Goal: Information Seeking & Learning: Learn about a topic

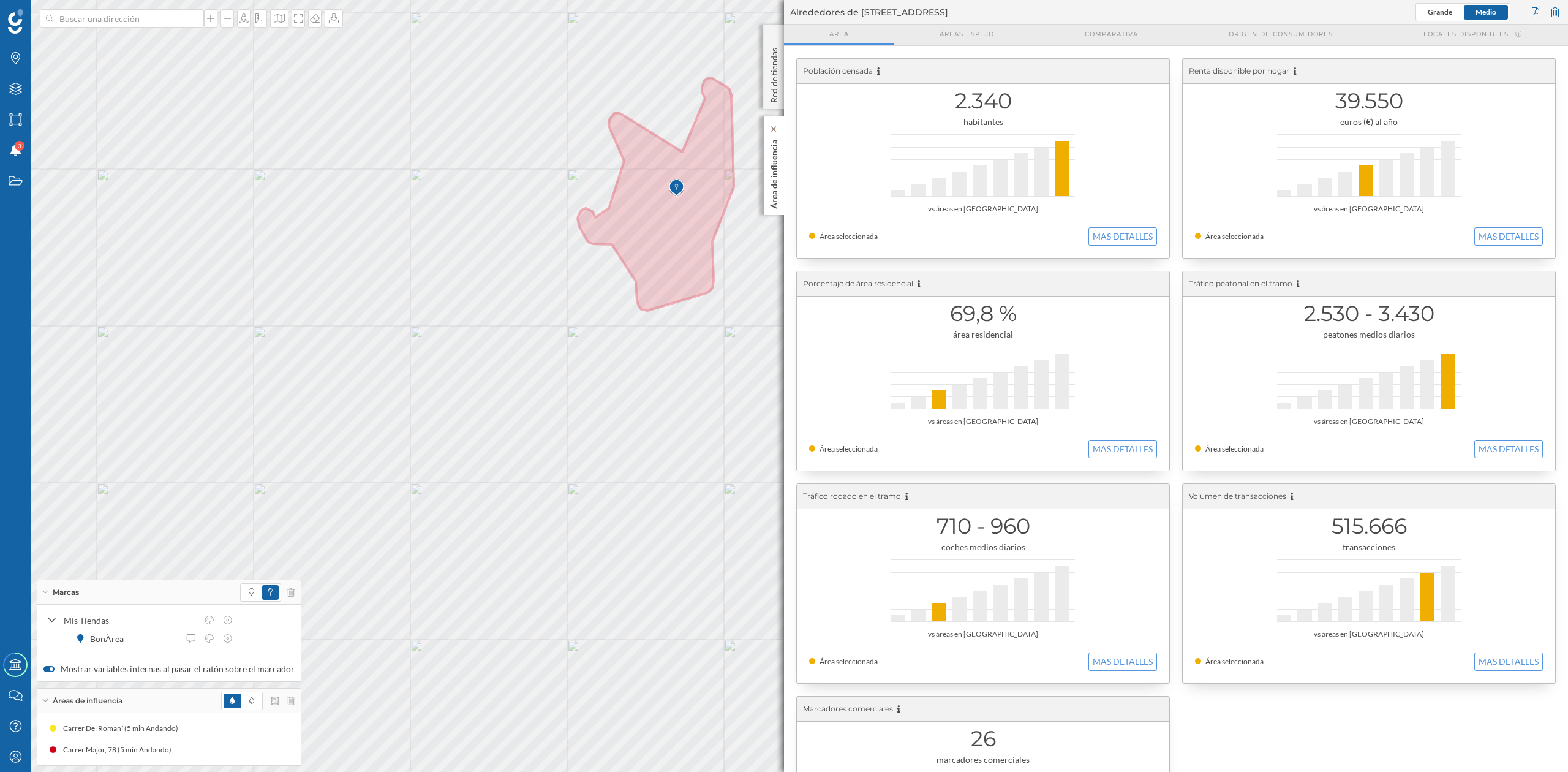
click at [777, 174] on p "Área de influencia" at bounding box center [774, 171] width 12 height 74
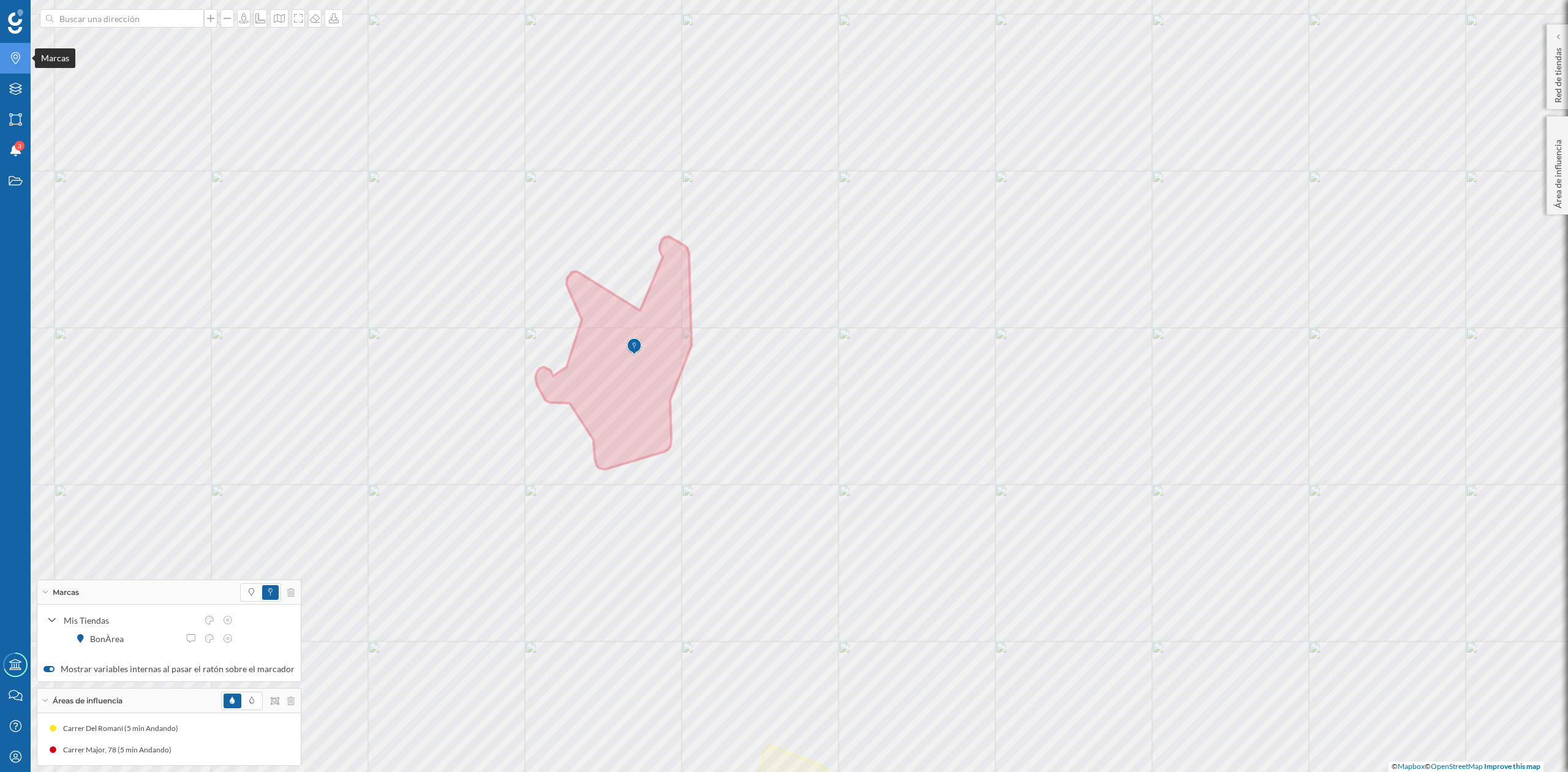
click at [20, 66] on div "Marcas" at bounding box center [15, 58] width 31 height 31
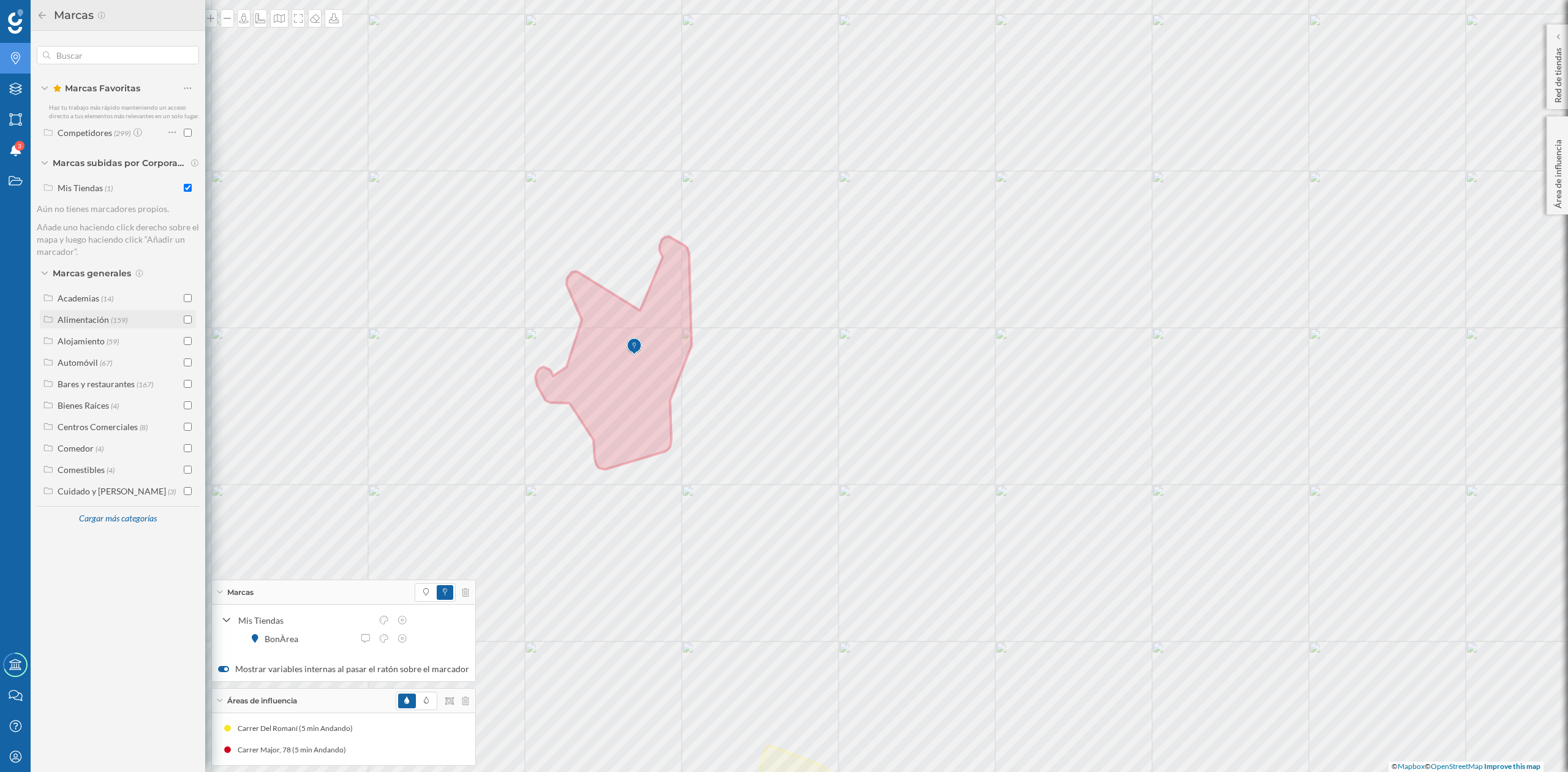
click at [187, 321] on input "checkbox" at bounding box center [188, 320] width 8 height 8
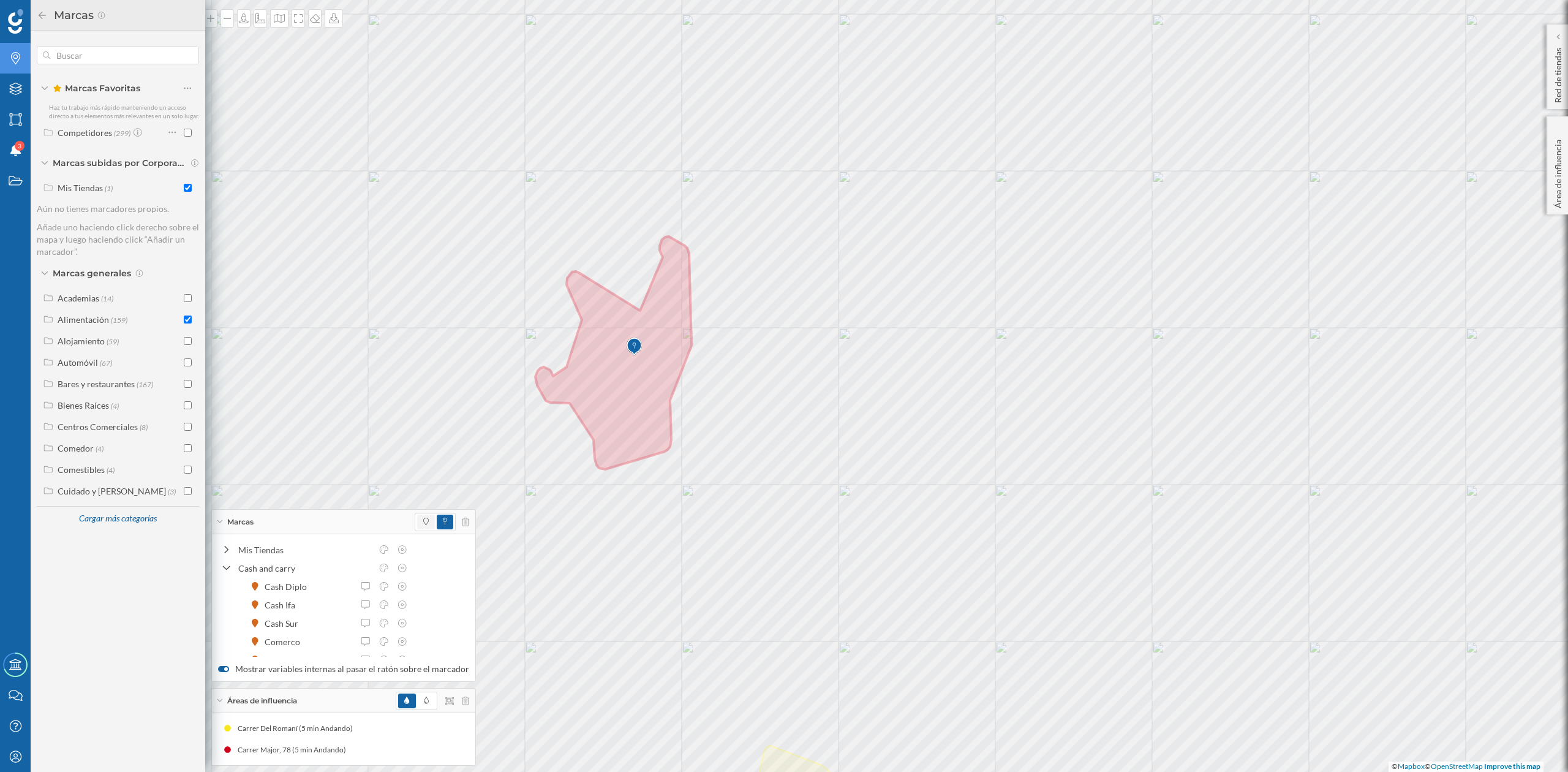
click at [425, 515] on span at bounding box center [426, 522] width 17 height 15
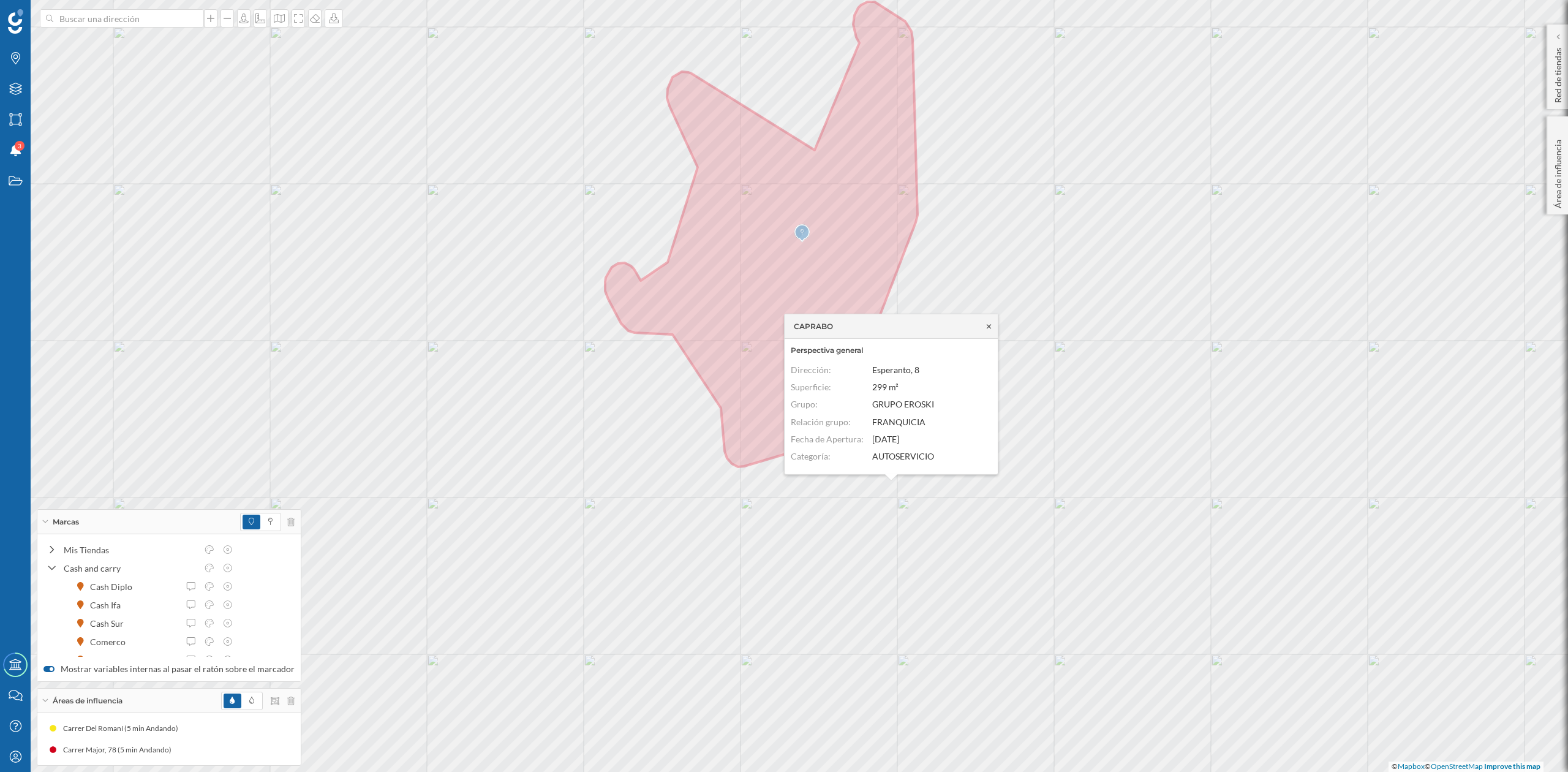
click at [991, 326] on icon at bounding box center [989, 325] width 9 height 7
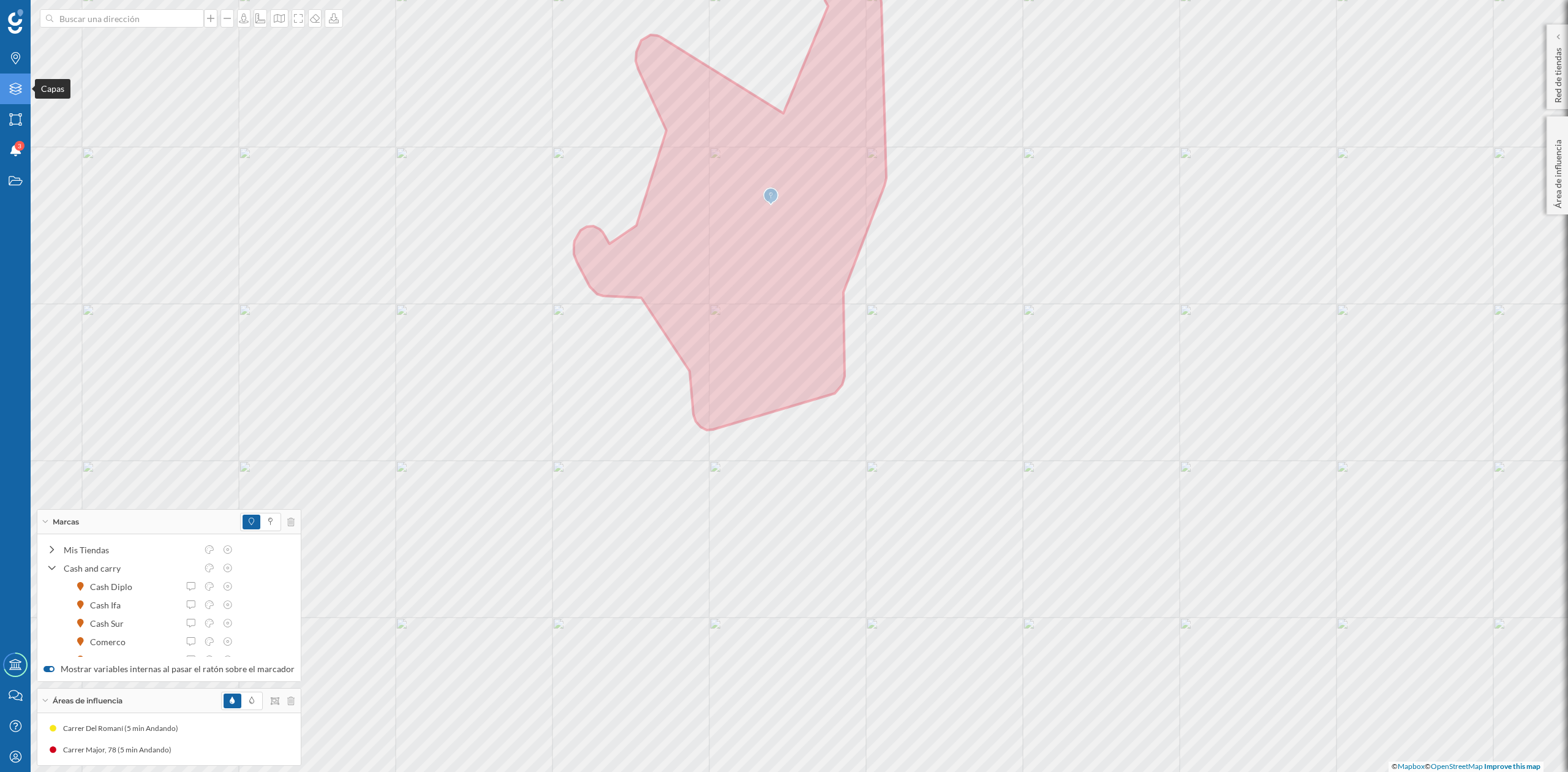
click at [13, 89] on icon "Capas" at bounding box center [16, 89] width 15 height 12
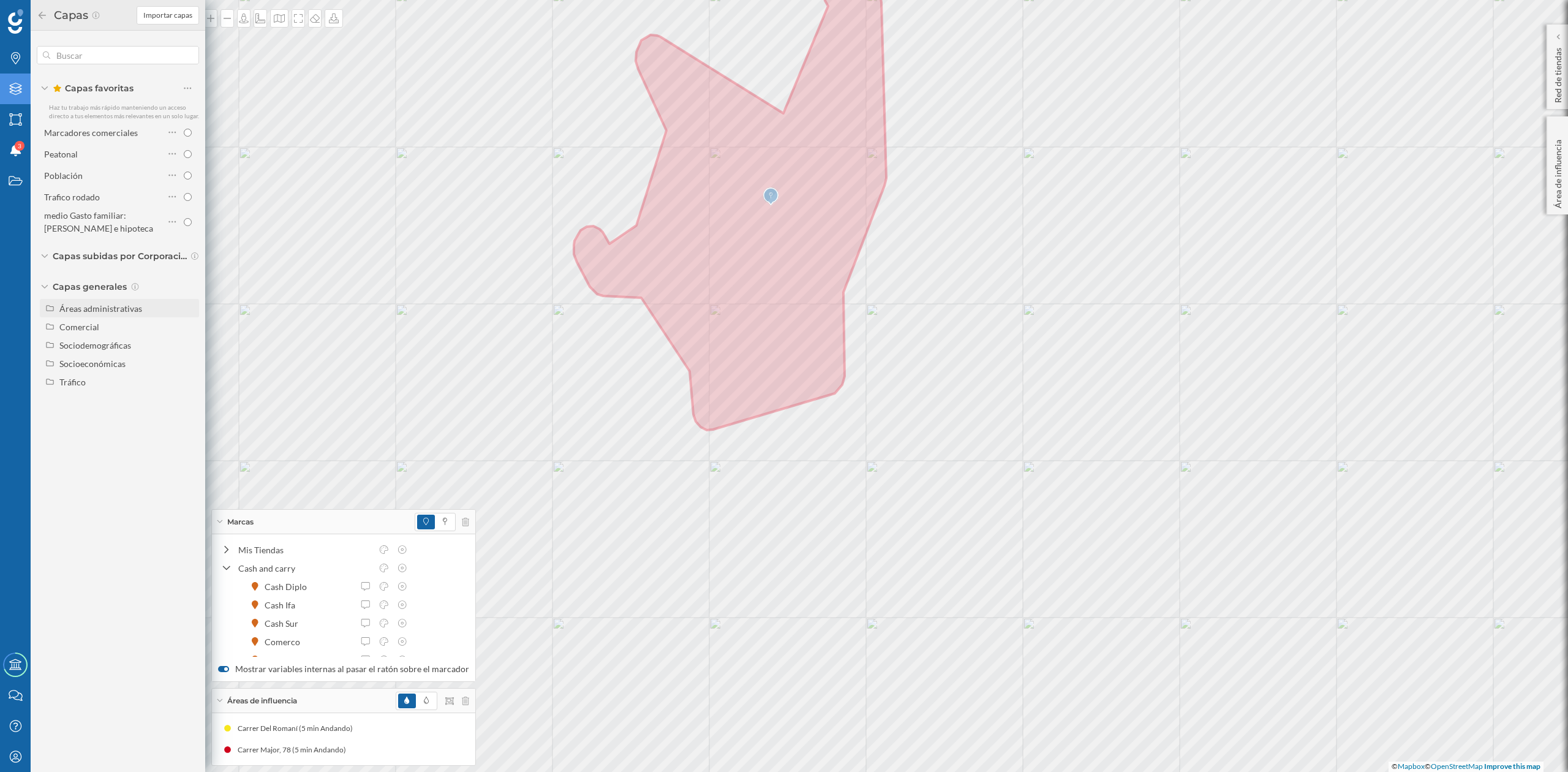
click at [74, 311] on div "Áreas administrativas" at bounding box center [101, 308] width 83 height 11
click at [193, 418] on input "Código postal" at bounding box center [191, 419] width 8 height 8
radio input "true"
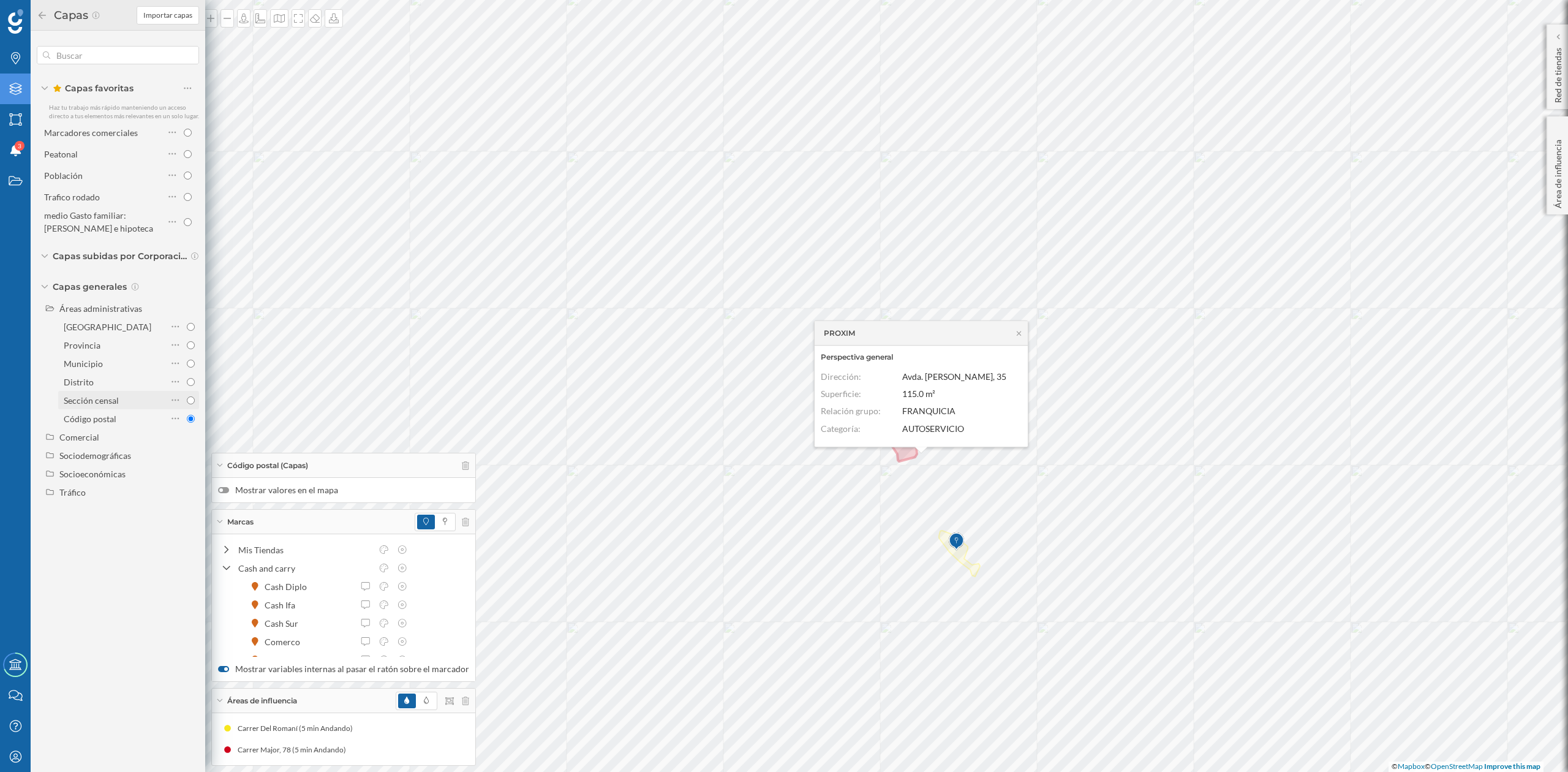
click at [189, 398] on input "Sección censal" at bounding box center [191, 400] width 8 height 8
radio input "true"
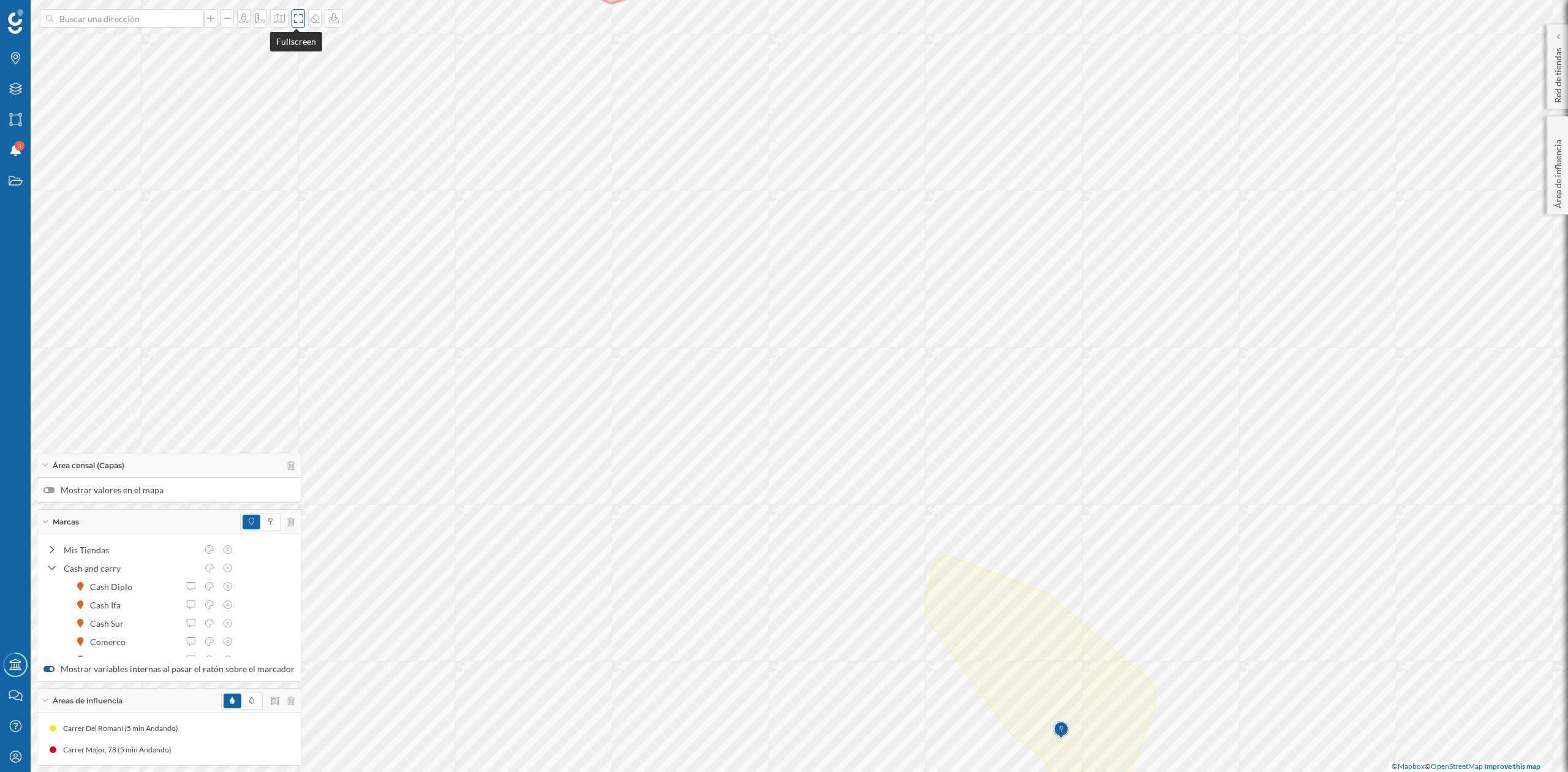
click at [293, 13] on icon at bounding box center [298, 18] width 12 height 10
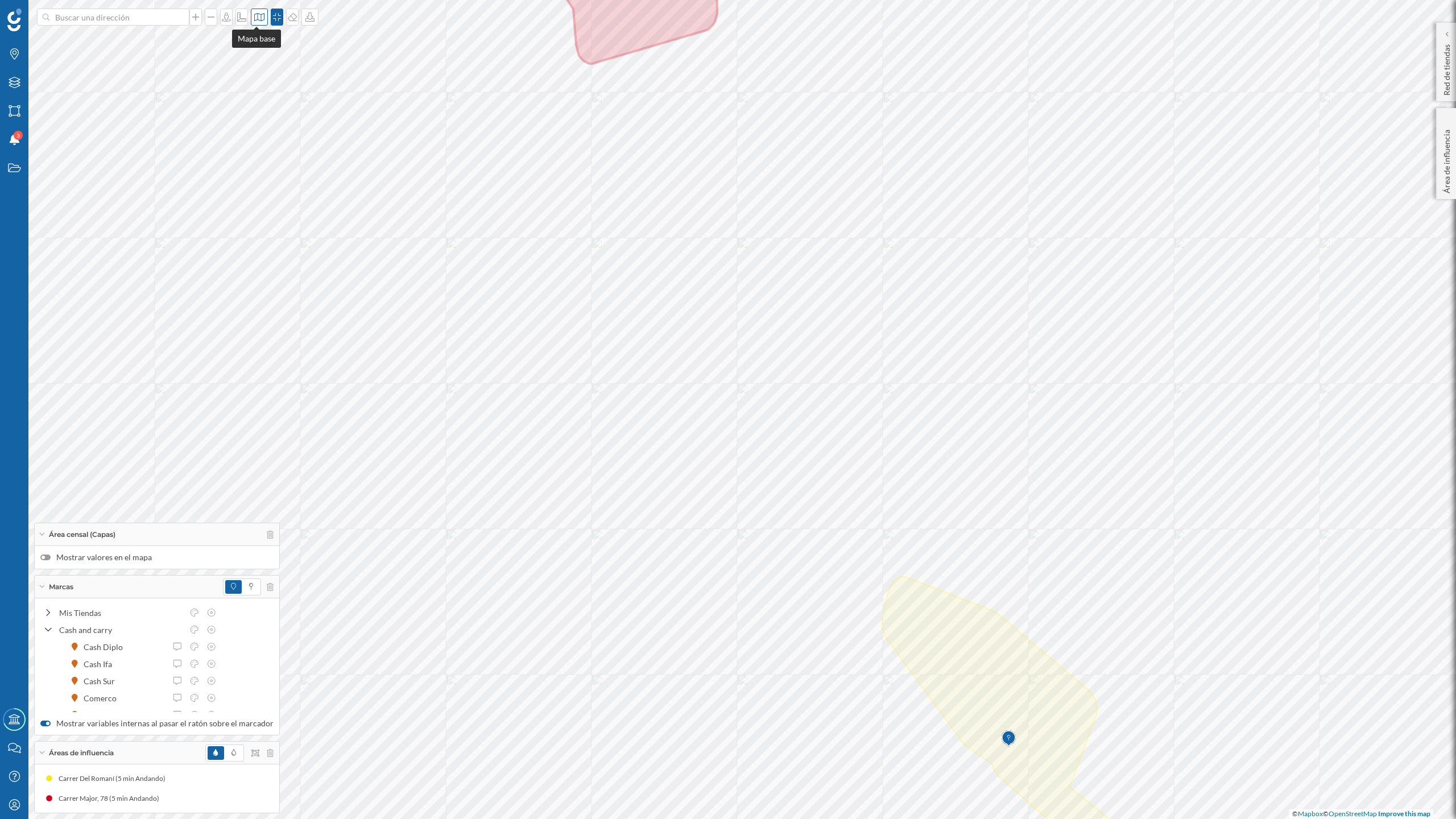
click at [254, 15] on icon at bounding box center [259, 17] width 12 height 9
click at [279, 156] on img at bounding box center [271, 160] width 34 height 40
click at [254, 12] on icon at bounding box center [259, 17] width 12 height 9
click at [271, 110] on img at bounding box center [271, 117] width 34 height 40
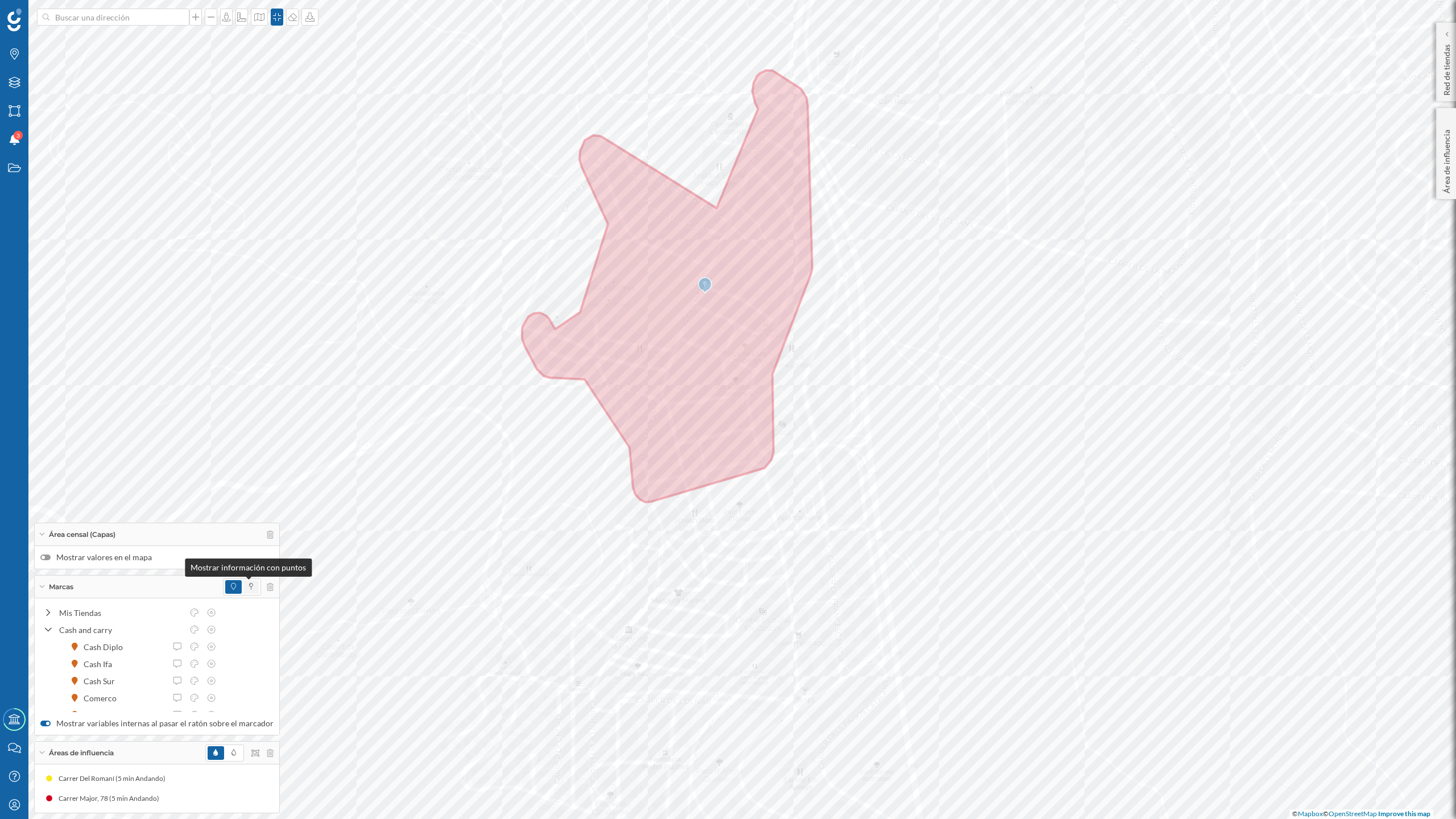
click at [249, 588] on icon at bounding box center [251, 586] width 4 height 7
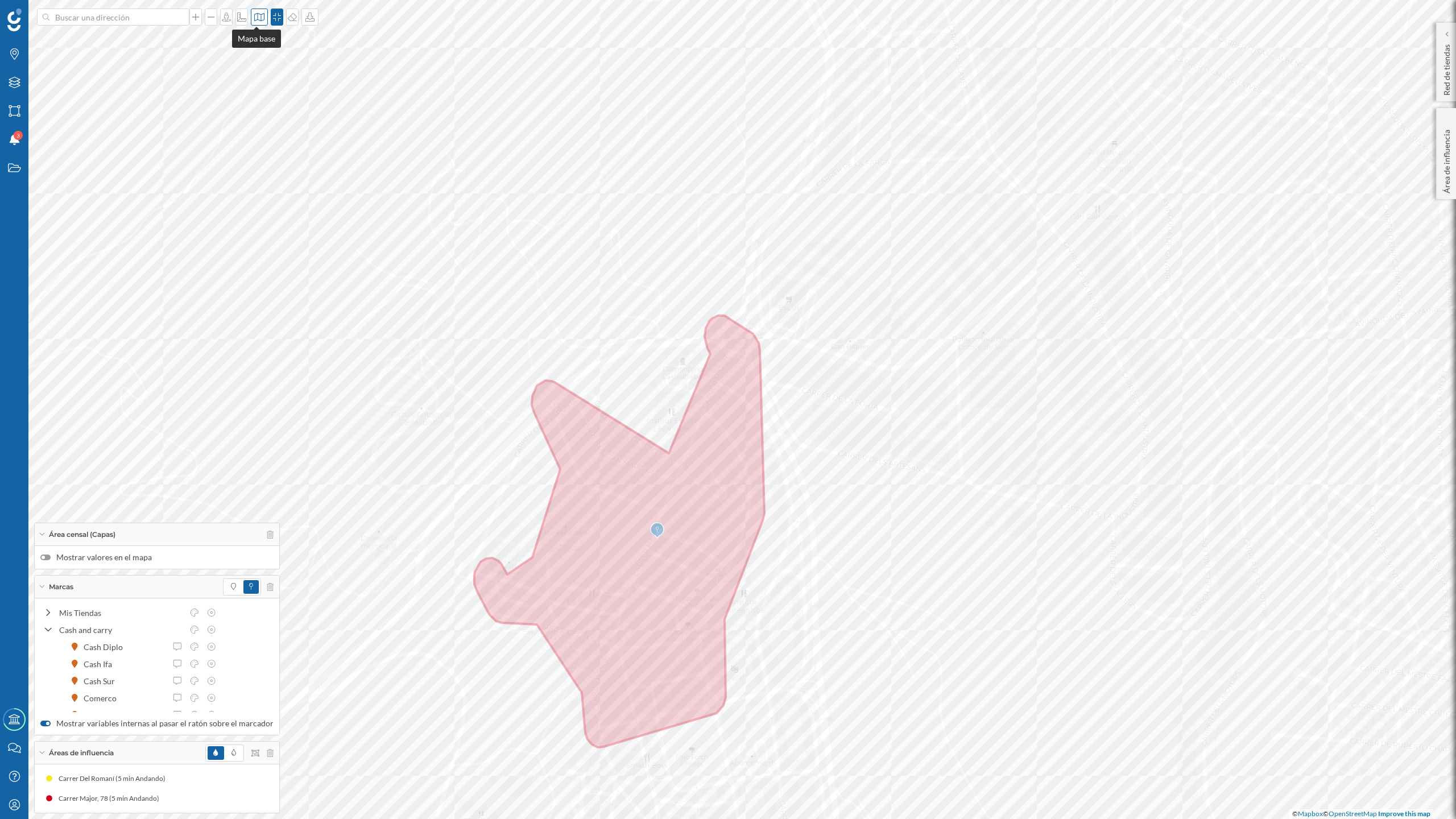
click at [255, 16] on icon at bounding box center [259, 17] width 12 height 9
click at [270, 166] on img at bounding box center [271, 160] width 34 height 40
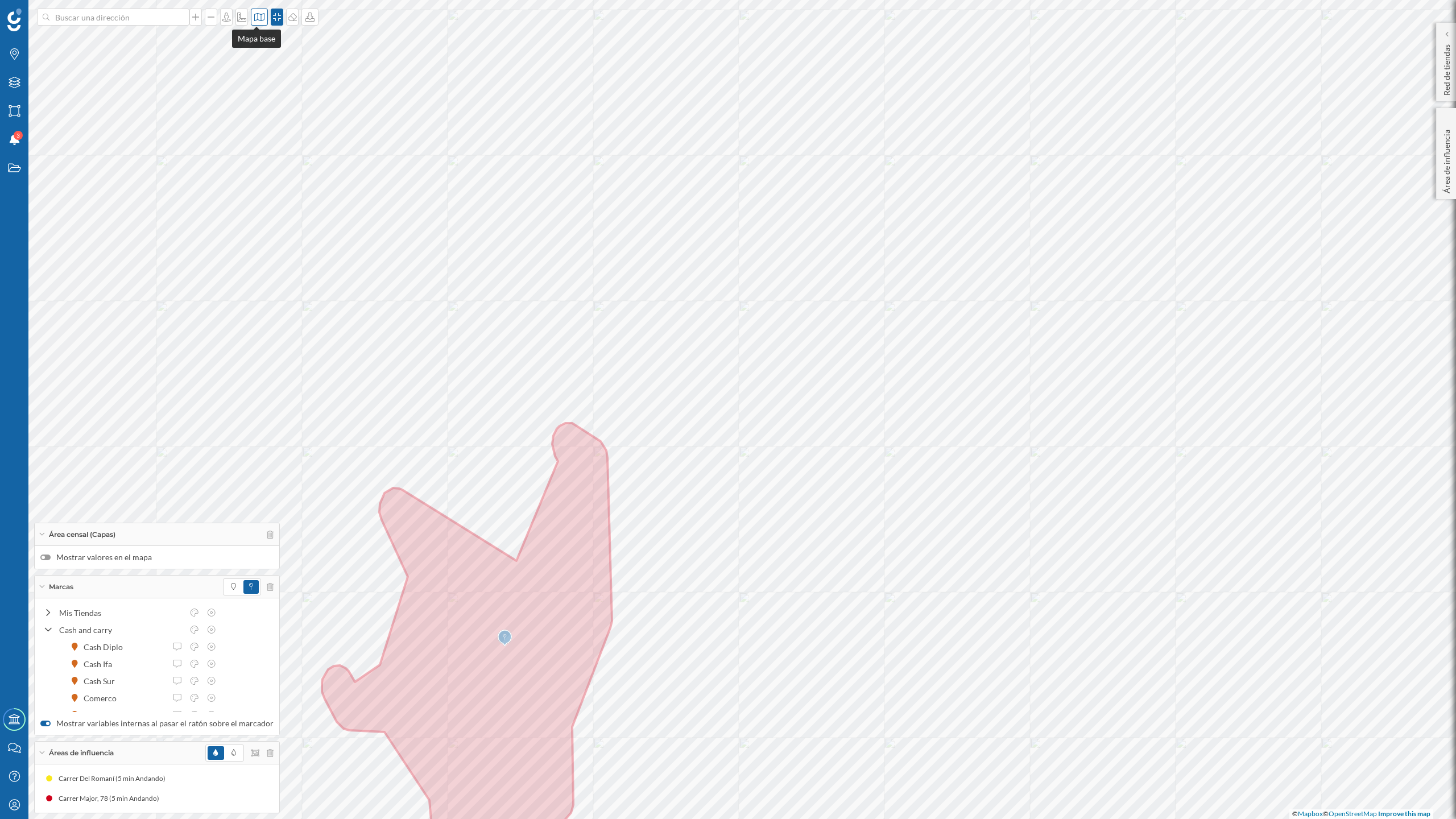
click at [254, 16] on icon at bounding box center [259, 17] width 12 height 9
click at [271, 114] on img at bounding box center [271, 117] width 34 height 40
